Goal: Information Seeking & Learning: Check status

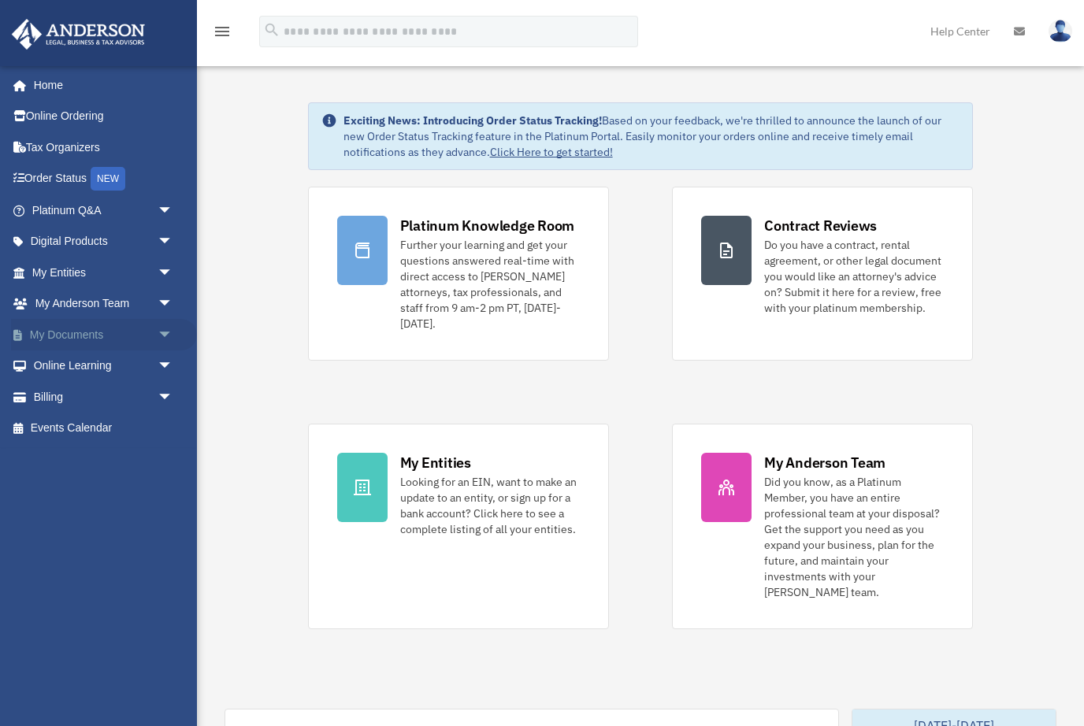
click at [169, 330] on span "arrow_drop_down" at bounding box center [174, 335] width 32 height 32
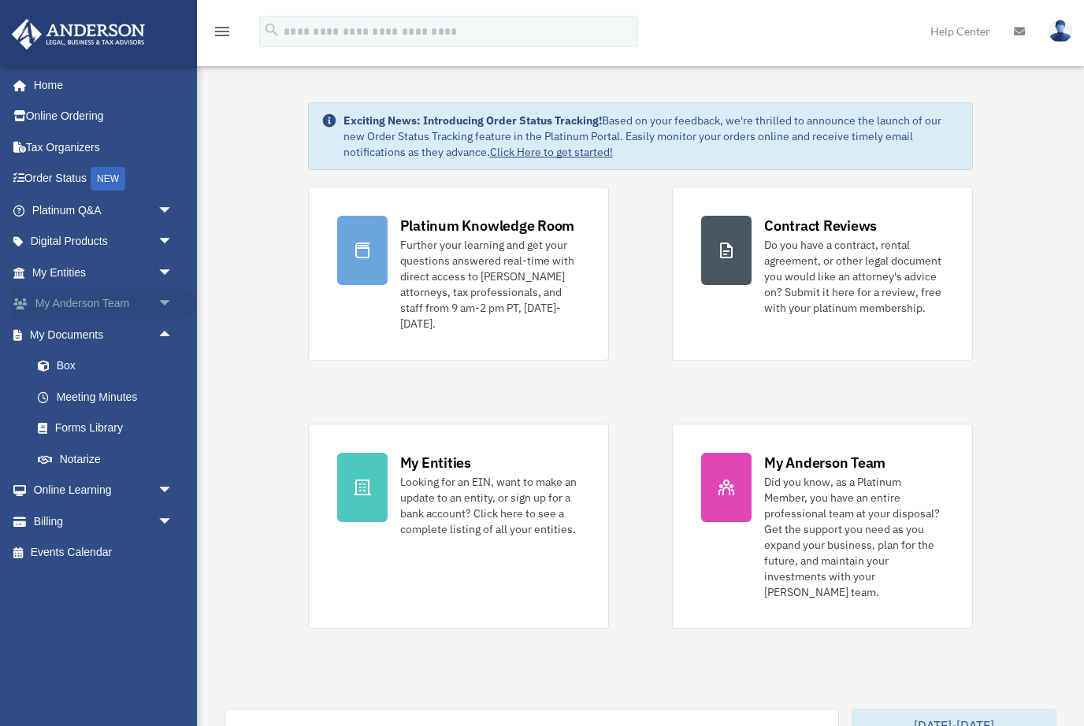
click at [170, 299] on span "arrow_drop_down" at bounding box center [174, 304] width 32 height 32
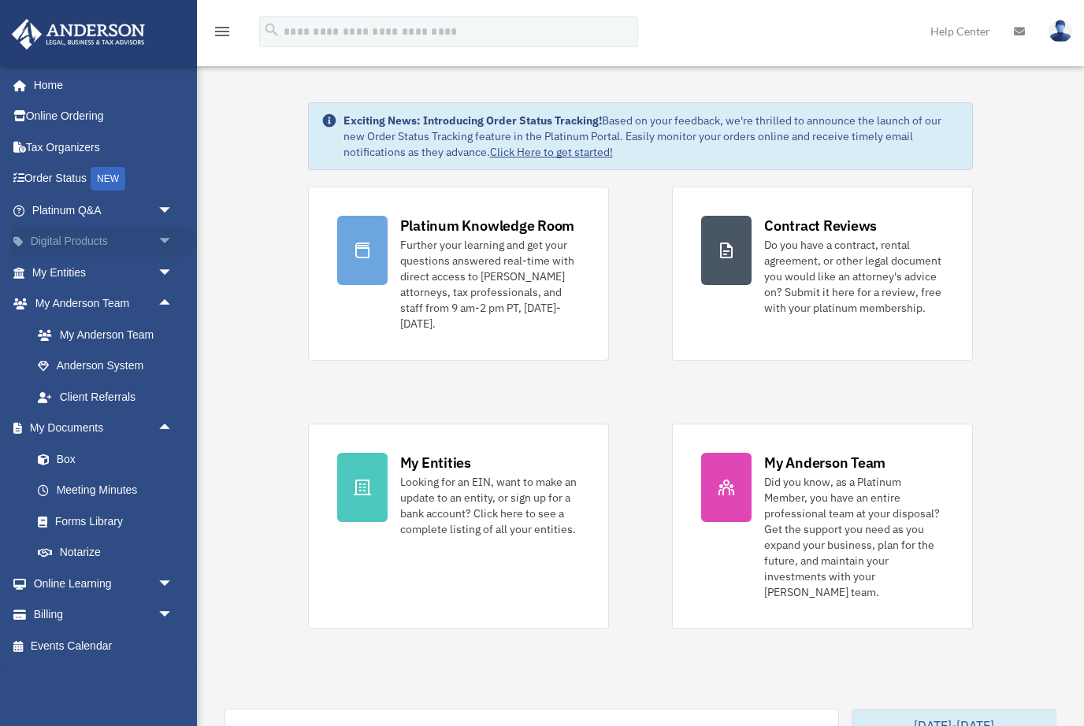
click at [164, 239] on span "arrow_drop_down" at bounding box center [174, 242] width 32 height 32
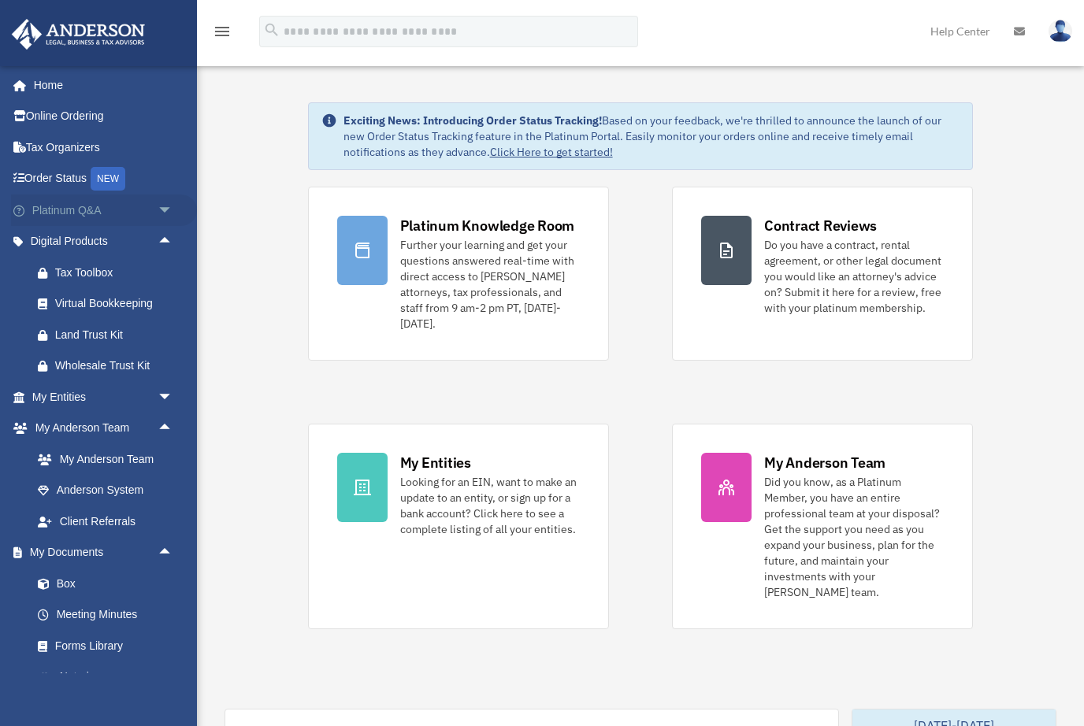
click at [171, 210] on span "arrow_drop_down" at bounding box center [174, 211] width 32 height 32
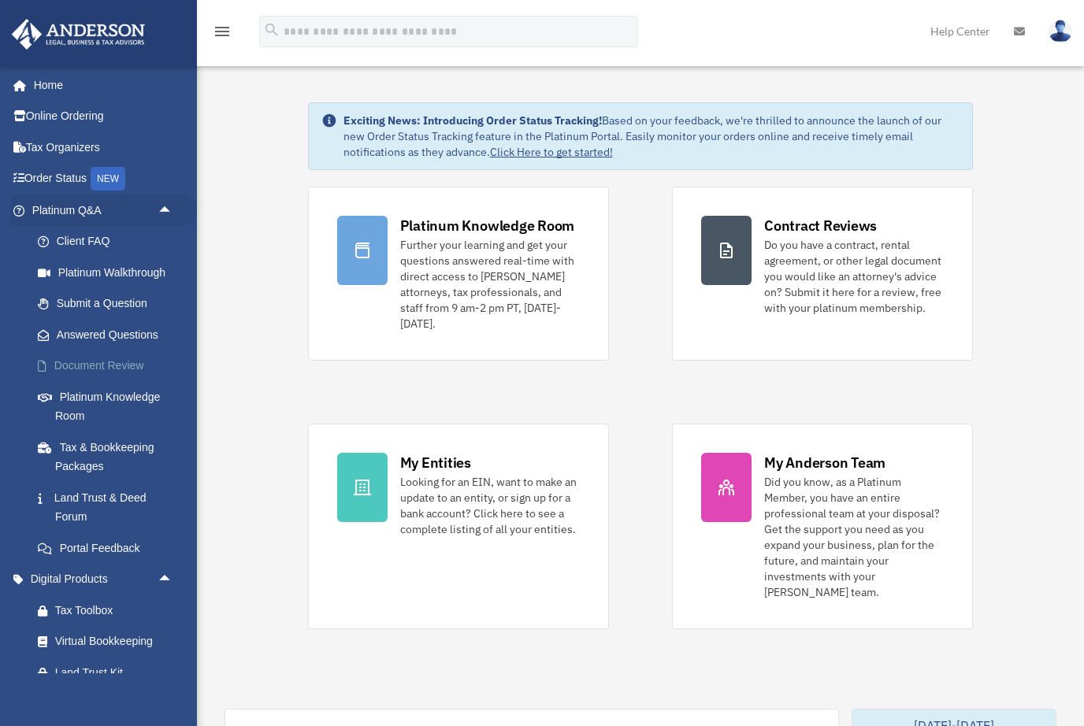
click at [123, 358] on link "Document Review" at bounding box center [109, 366] width 175 height 32
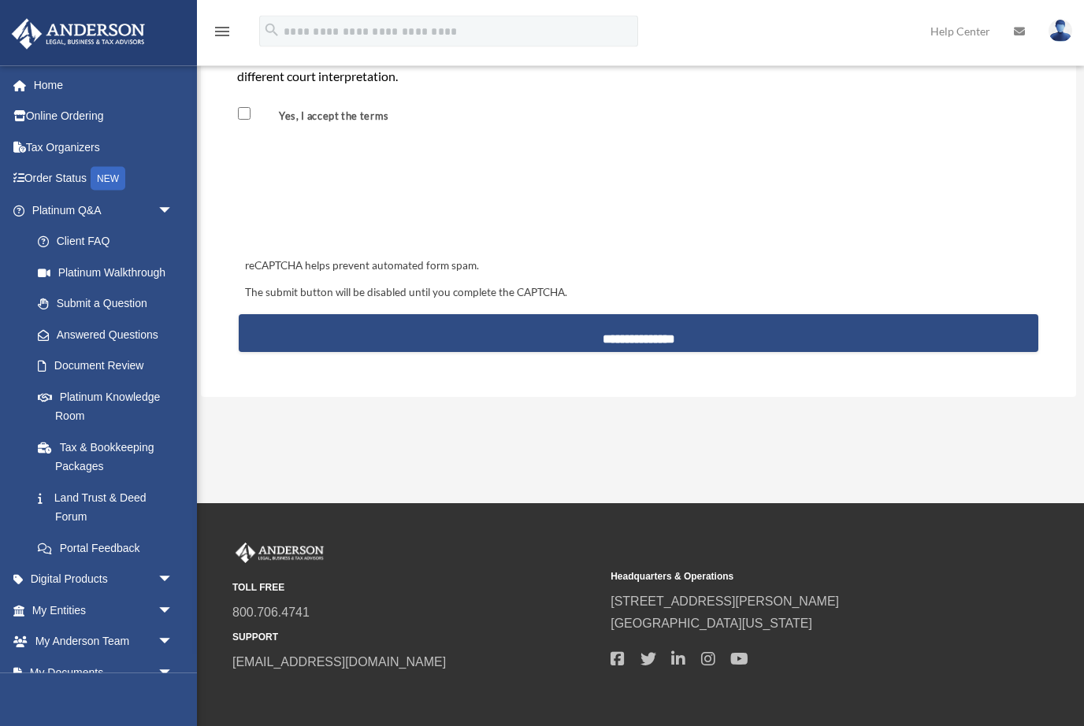
scroll to position [1473, 0]
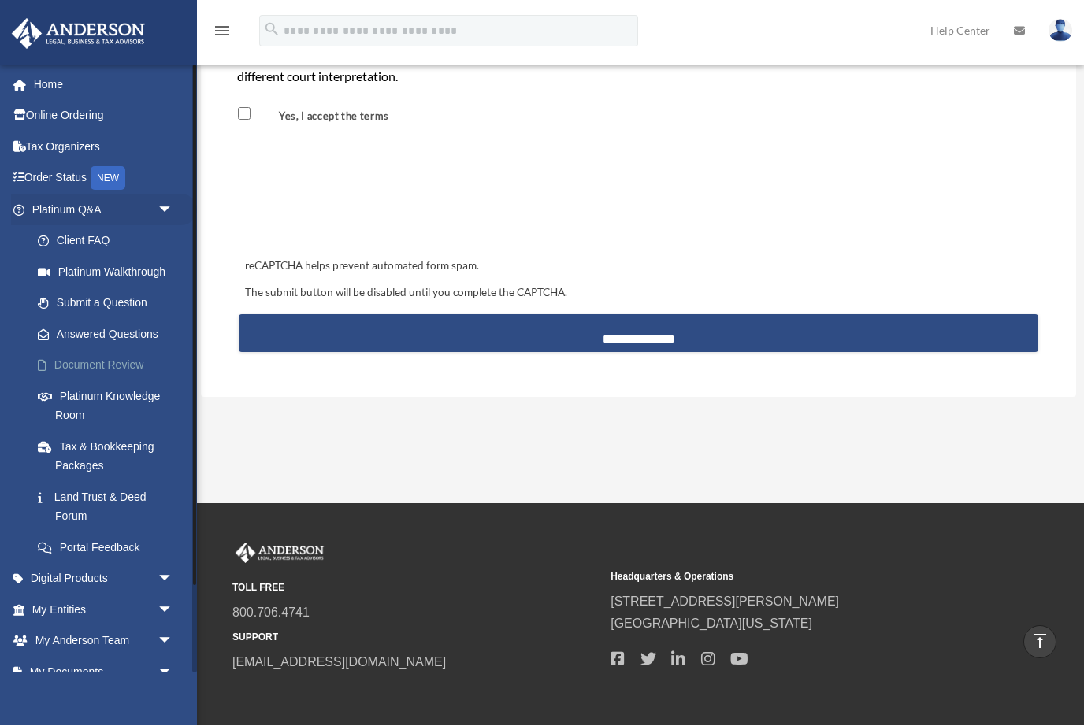
click at [102, 362] on link "Document Review" at bounding box center [109, 366] width 175 height 32
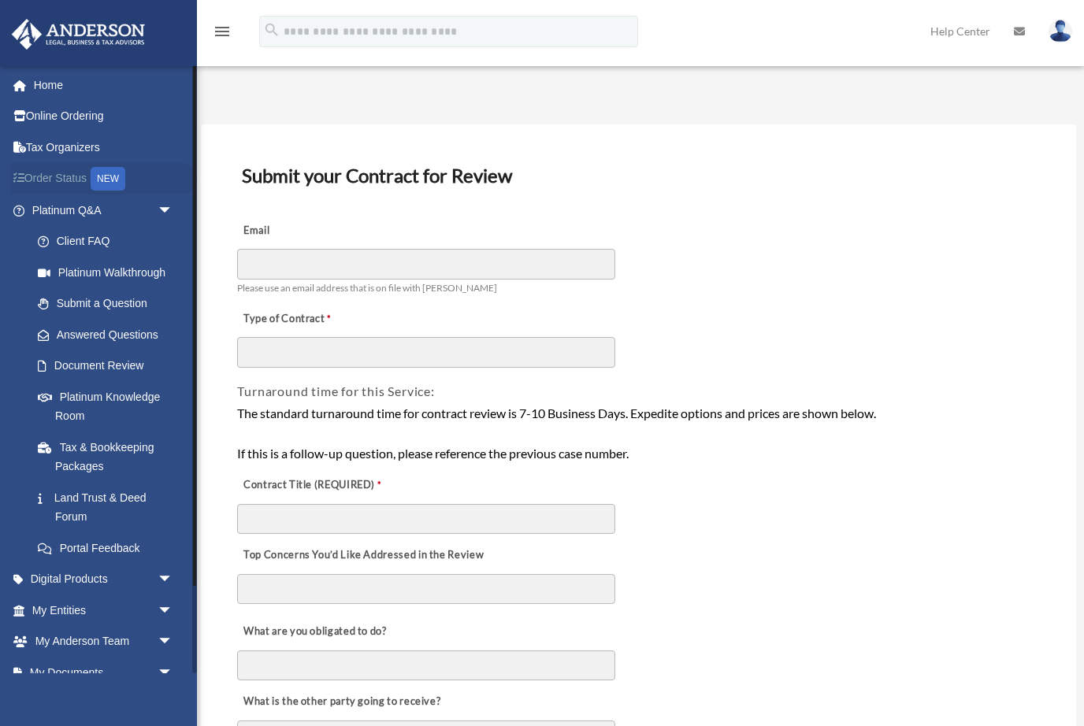
click at [59, 172] on link "Order Status NEW" at bounding box center [104, 179] width 186 height 32
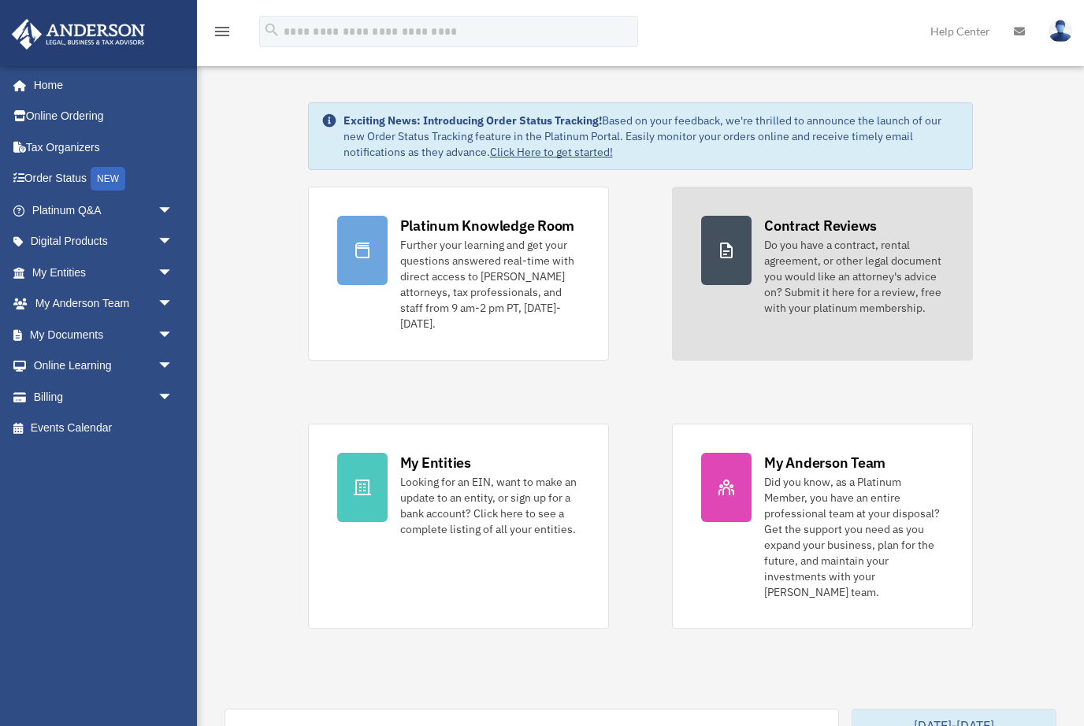
click at [844, 228] on div "Contract Reviews" at bounding box center [820, 226] width 113 height 20
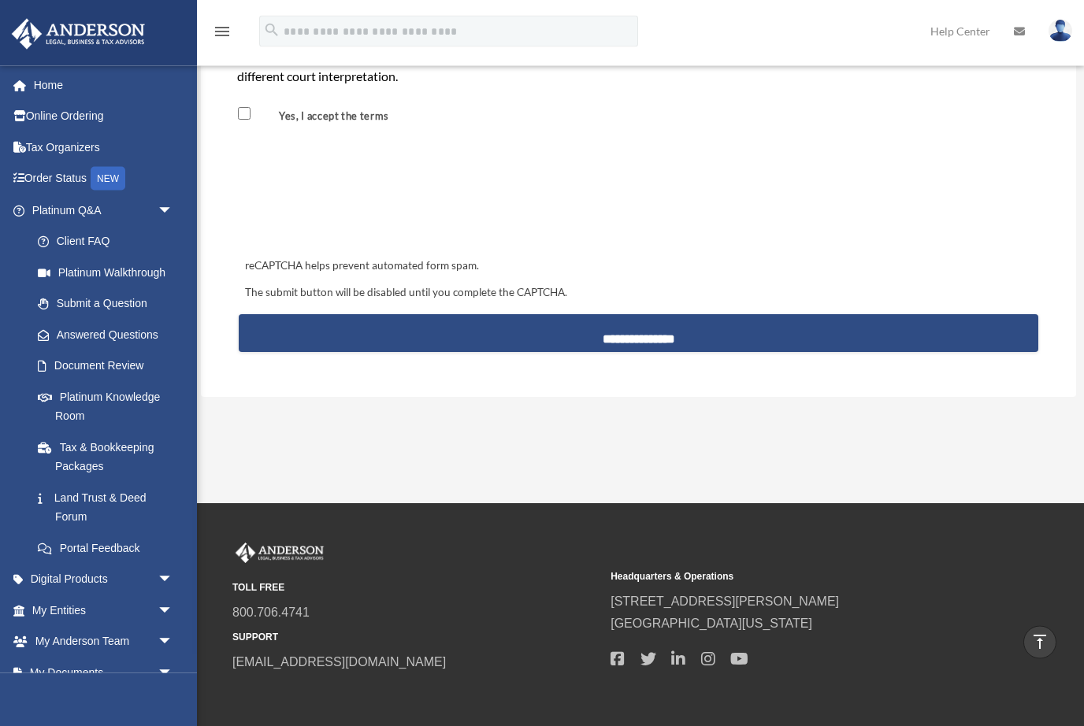
scroll to position [1473, 0]
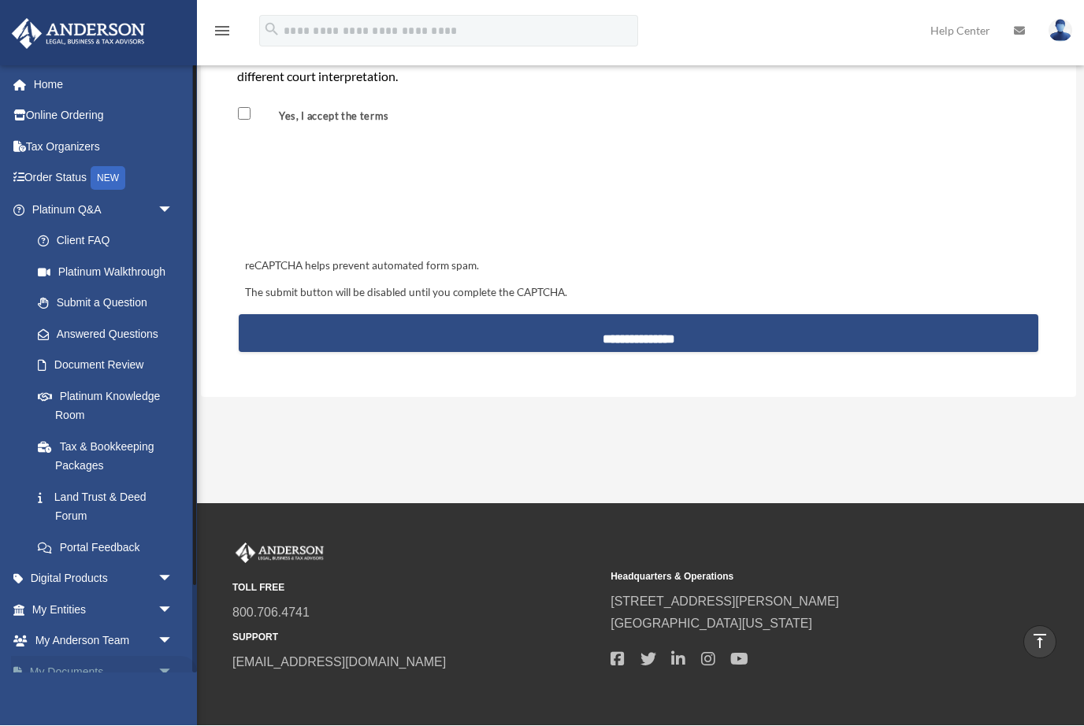
click at [165, 665] on span "arrow_drop_down" at bounding box center [174, 673] width 32 height 32
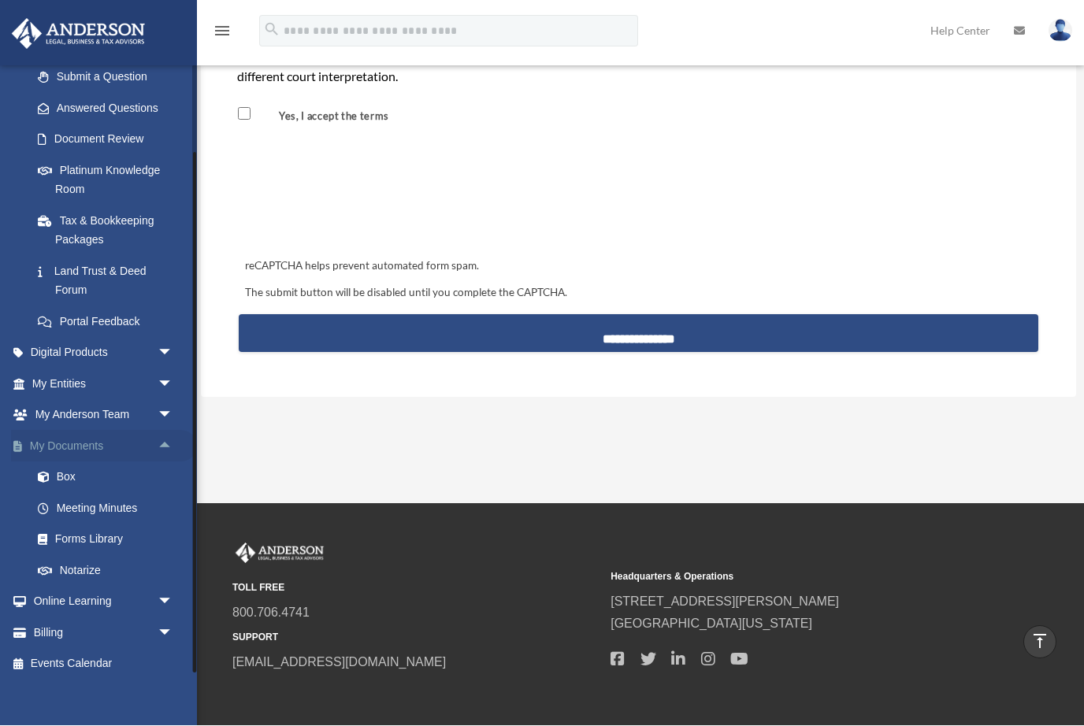
scroll to position [225, 0]
click at [78, 472] on link "Box" at bounding box center [109, 479] width 175 height 32
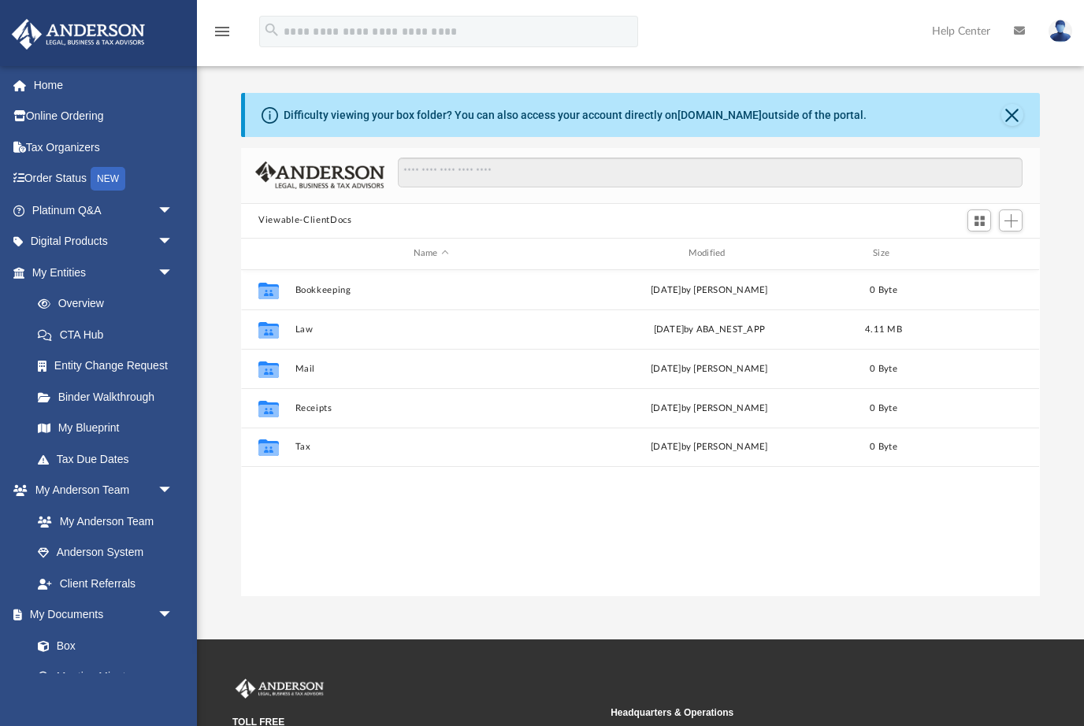
scroll to position [358, 799]
click at [64, 81] on link "Home" at bounding box center [104, 85] width 186 height 32
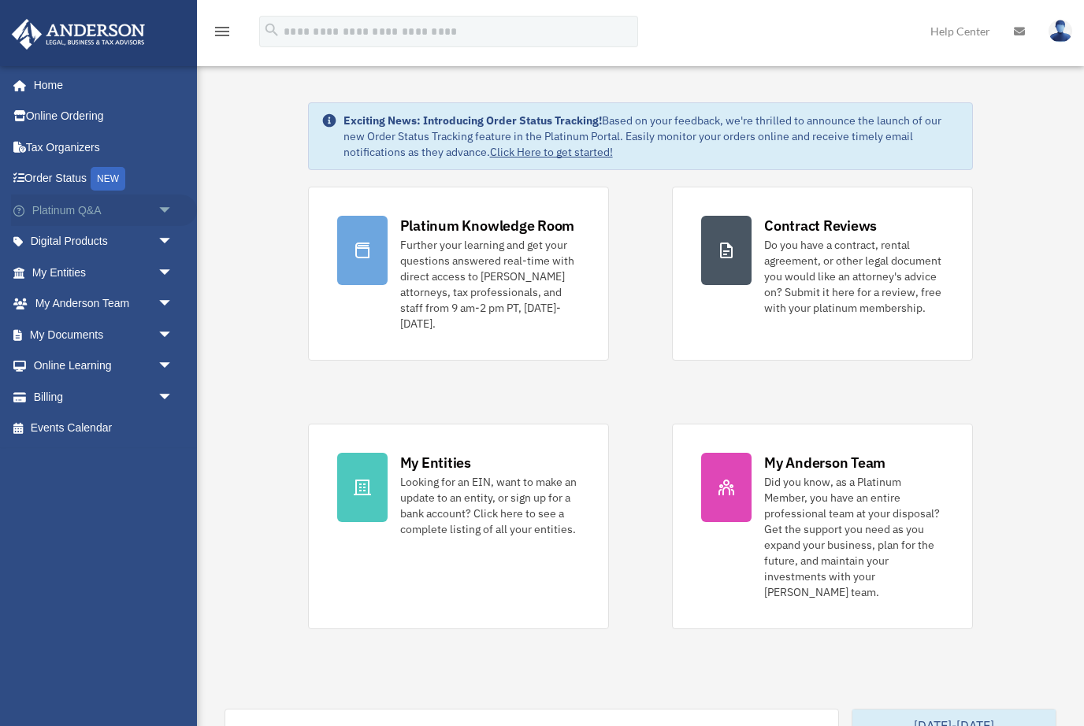
click at [160, 198] on span "arrow_drop_down" at bounding box center [174, 211] width 32 height 32
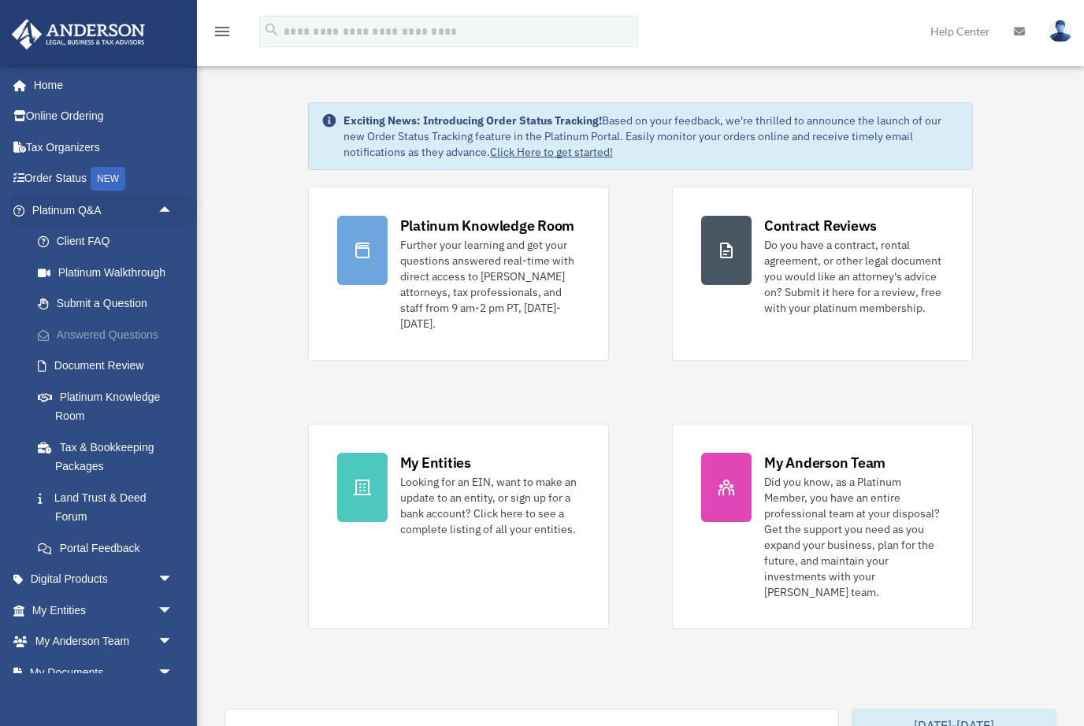
click at [146, 332] on link "Answered Questions" at bounding box center [109, 335] width 175 height 32
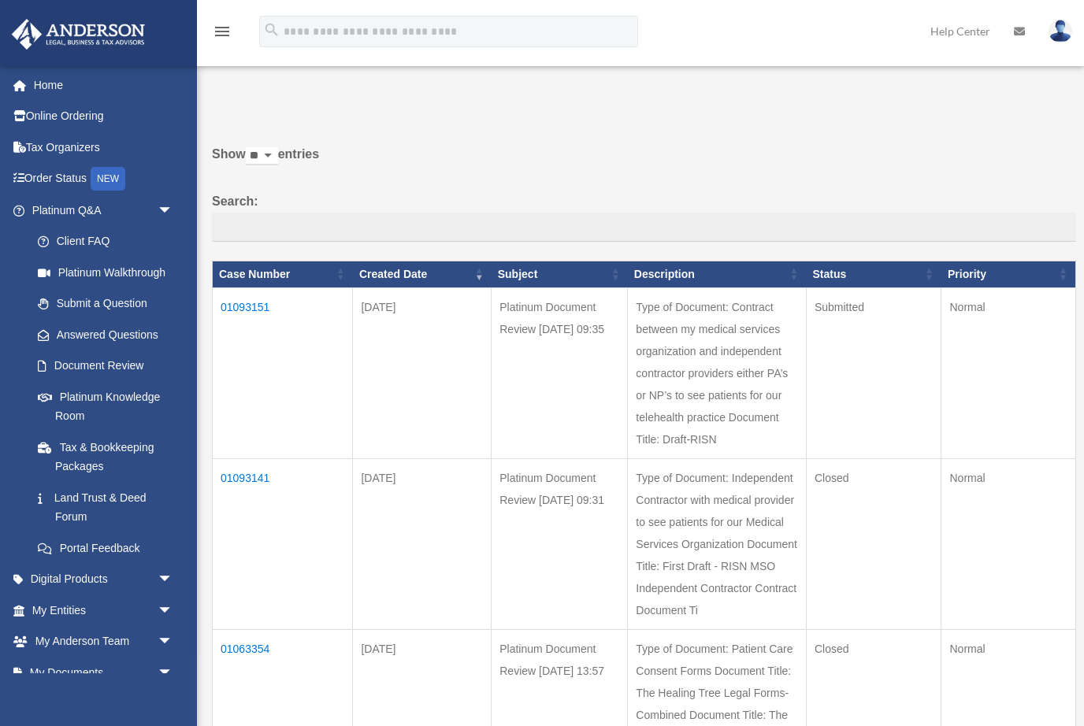
click at [250, 315] on td "01093151" at bounding box center [283, 372] width 140 height 171
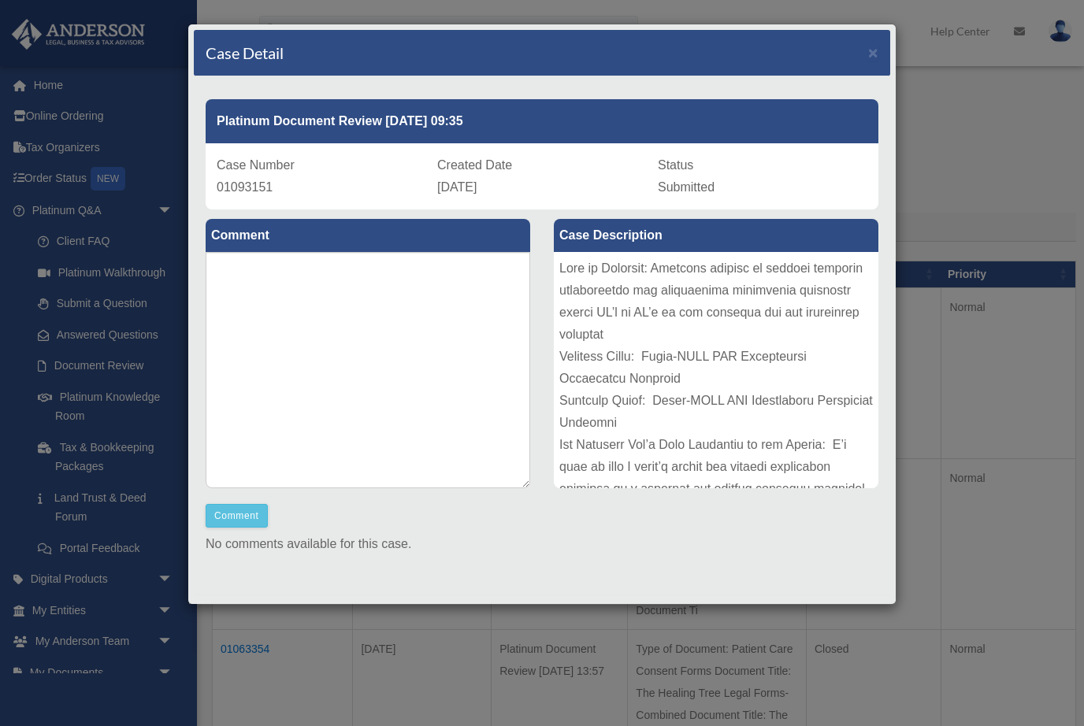
click at [893, 55] on div "Case Detail × Platinum Document Review [DATE] 09:35 Case Number 01093151 Create…" at bounding box center [541, 314] width 709 height 581
click at [876, 50] on span "×" at bounding box center [873, 52] width 10 height 18
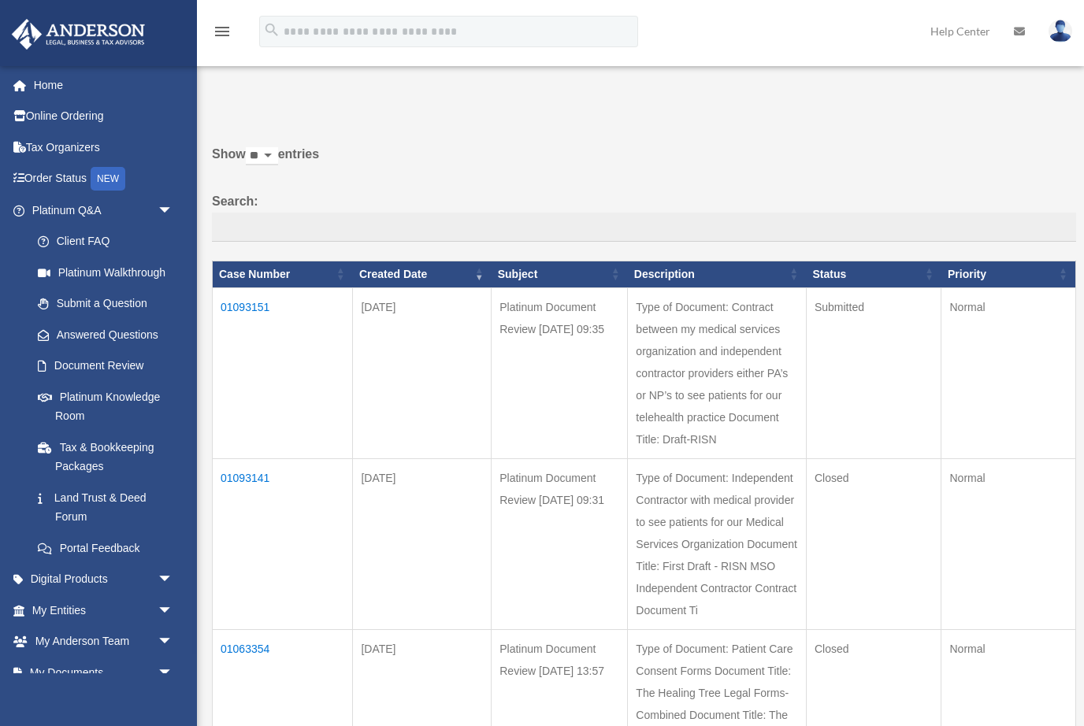
click at [251, 458] on td "01093141" at bounding box center [283, 543] width 140 height 171
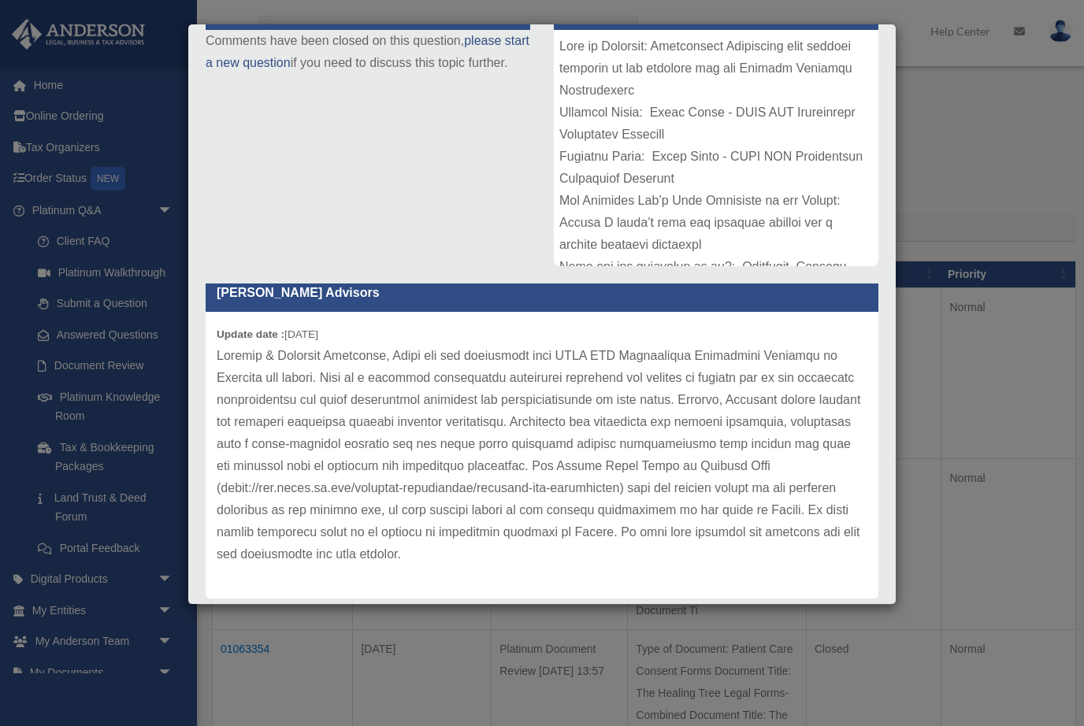
click at [964, 544] on div "Case Detail × Platinum Document Review [DATE] 09:31 Case Number 01093141 Create…" at bounding box center [542, 363] width 1084 height 726
